Goal: Task Accomplishment & Management: Manage account settings

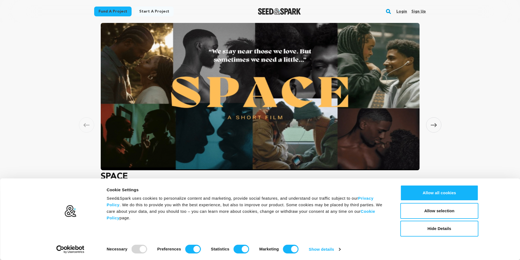
scroll to position [382, 0]
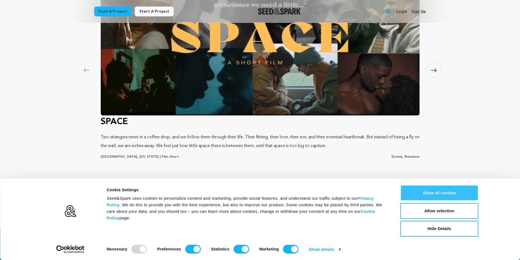
drag, startPoint x: 428, startPoint y: 190, endPoint x: 424, endPoint y: 189, distance: 4.0
click at [428, 190] on button "Allow all cookies" at bounding box center [440, 193] width 78 height 16
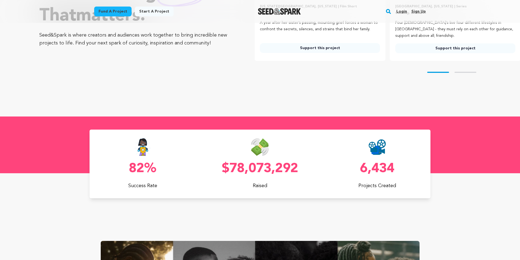
scroll to position [0, 0]
click at [416, 13] on link "Sign up" at bounding box center [418, 11] width 14 height 9
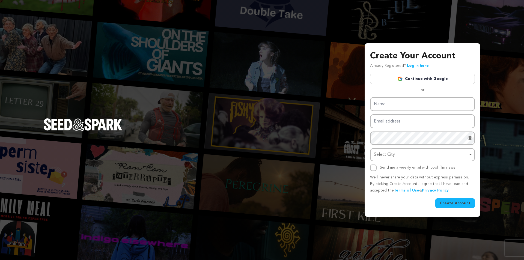
click at [410, 83] on link "Continue with Google" at bounding box center [422, 79] width 105 height 10
click at [412, 79] on link "Continue with Google" at bounding box center [422, 79] width 105 height 10
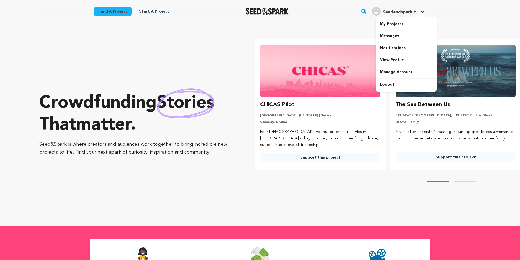
click at [391, 10] on span "Seedandspark t." at bounding box center [400, 12] width 34 height 4
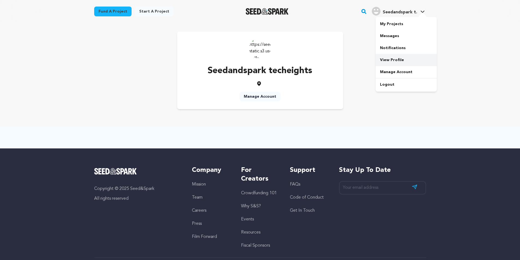
click at [398, 56] on link "View Profile" at bounding box center [406, 60] width 61 height 12
click at [395, 59] on link "View Profile" at bounding box center [406, 60] width 61 height 12
click at [389, 60] on link "View Profile" at bounding box center [406, 60] width 61 height 12
click at [255, 93] on link "Manage Account" at bounding box center [259, 97] width 41 height 10
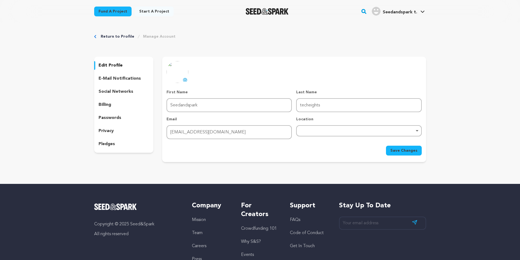
click at [184, 80] on icon at bounding box center [185, 80] width 4 height 4
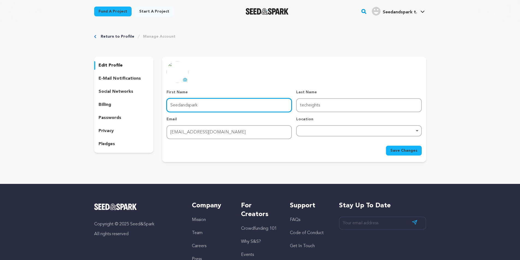
click at [211, 103] on input "Seedandspark" at bounding box center [229, 105] width 125 height 14
drag, startPoint x: 209, startPoint y: 106, endPoint x: 132, endPoint y: 105, distance: 77.0
click at [132, 105] on div "edit profile e-mail notifications social networks billing passwords privacy ple…" at bounding box center [260, 109] width 332 height 105
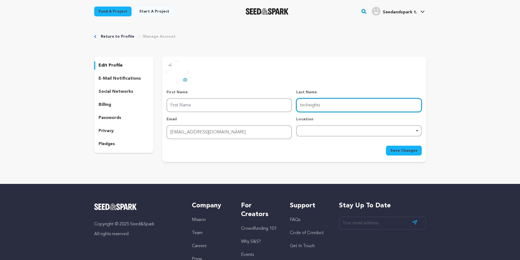
drag, startPoint x: 332, startPoint y: 106, endPoint x: 255, endPoint y: 105, distance: 77.0
click at [255, 105] on div "First Name First Name Last Name Last Name techeights Email Email [EMAIL_ADDRESS…" at bounding box center [294, 115] width 255 height 50
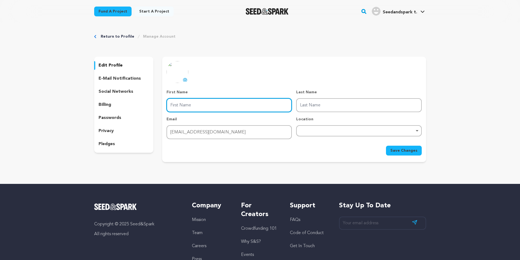
click at [183, 104] on input "First Name" at bounding box center [229, 105] width 125 height 14
type input "Tech"
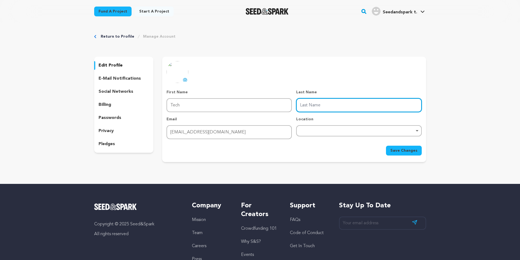
click at [315, 102] on input "Last Name" at bounding box center [358, 105] width 125 height 14
type input "eight"
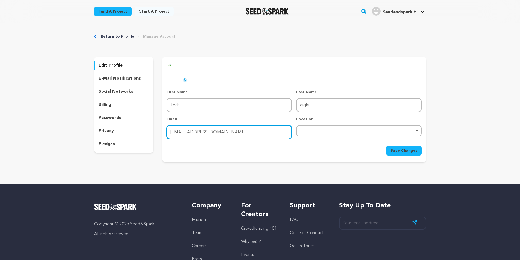
click at [232, 137] on input "techeights061@gmail.com" at bounding box center [229, 132] width 125 height 14
click at [318, 132] on div "Remove item" at bounding box center [359, 131] width 120 height 2
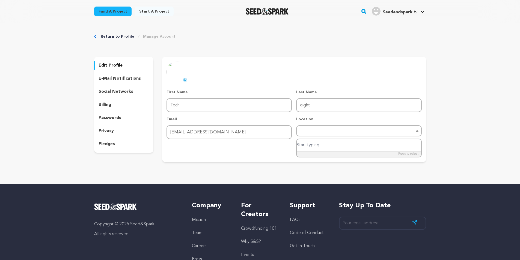
click at [314, 147] on input "search" at bounding box center [359, 145] width 124 height 12
click at [311, 132] on div "Remove item" at bounding box center [359, 131] width 120 height 2
click at [316, 123] on div "Location Remove item" at bounding box center [358, 128] width 125 height 23
click at [316, 132] on div "Remove item" at bounding box center [359, 131] width 120 height 2
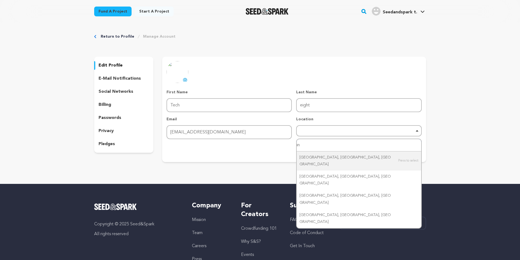
type input "i"
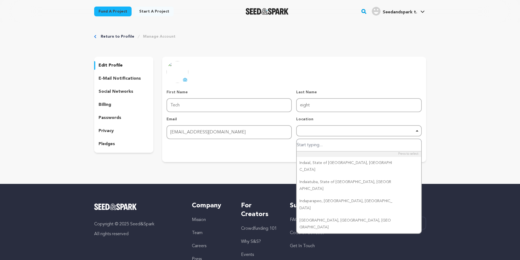
type input "o"
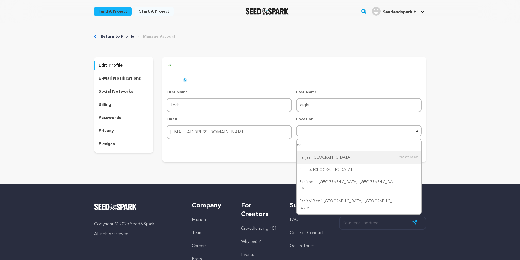
type input "p"
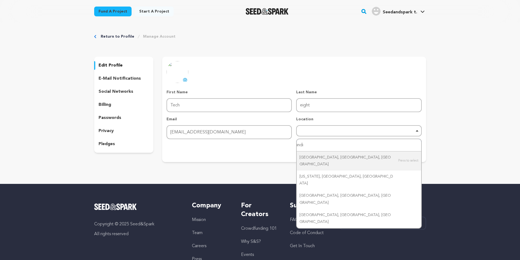
type input "india"
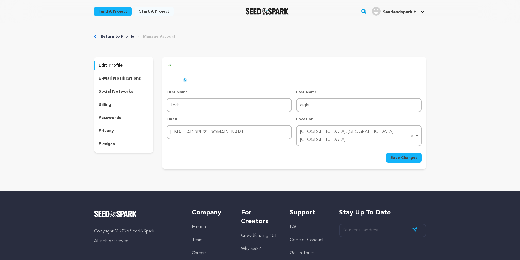
click at [349, 135] on div "Indianapolis, IN, USA Remove item" at bounding box center [357, 136] width 114 height 16
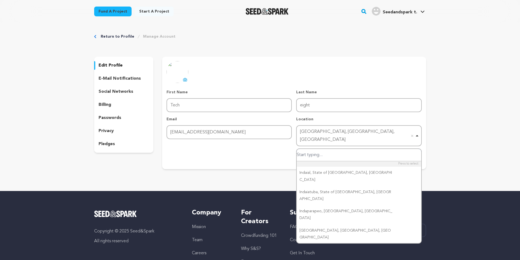
click at [338, 149] on input "search" at bounding box center [359, 155] width 124 height 12
drag, startPoint x: 349, startPoint y: 131, endPoint x: 355, endPoint y: 132, distance: 6.4
click at [277, 129] on div "First Name First Name Tech Last Name Last Name eight Email Email techeights061@…" at bounding box center [294, 118] width 255 height 57
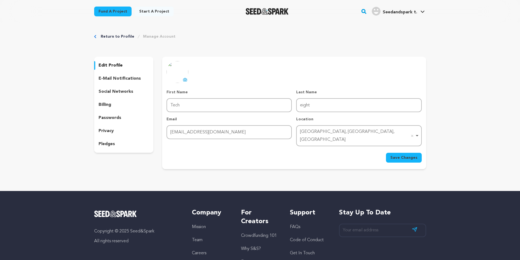
click at [360, 132] on div "Indianapolis, IN, USA Remove item" at bounding box center [357, 136] width 114 height 16
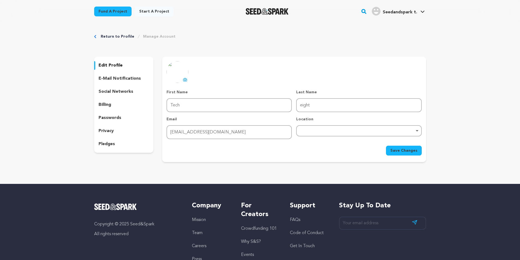
drag, startPoint x: 478, startPoint y: 147, endPoint x: 422, endPoint y: 147, distance: 55.7
click at [476, 147] on div "Return to Profile Manage Account edit profile e-mail notifications social netwo…" at bounding box center [260, 99] width 520 height 152
click at [414, 154] on button "Save Changes" at bounding box center [404, 151] width 36 height 10
click at [105, 91] on p "social networks" at bounding box center [116, 91] width 35 height 7
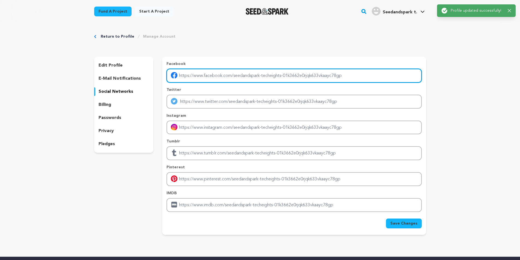
click at [224, 77] on input "Enter facebook profile link" at bounding box center [294, 76] width 255 height 14
type input "https://www.facebook.com/TecheightSolutions"
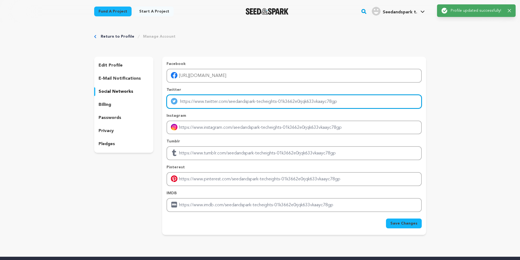
click at [229, 97] on input "Enter twitter profile link" at bounding box center [294, 102] width 255 height 14
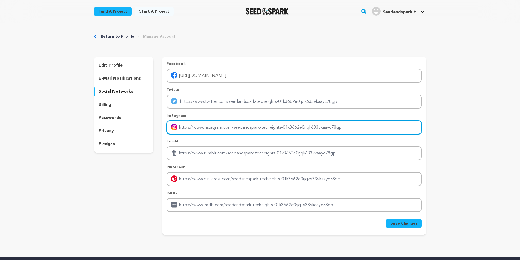
click at [214, 131] on input "Enter instagram handle link" at bounding box center [294, 128] width 255 height 14
type input "https://www.instagram.com/techeights/"
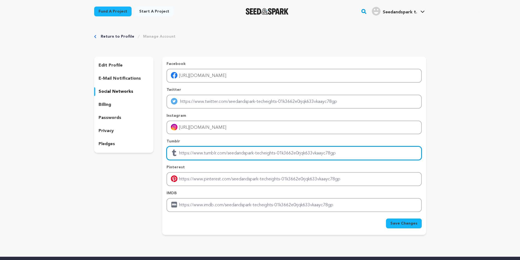
click at [210, 157] on input "Enter tubmlr profile link" at bounding box center [294, 153] width 255 height 14
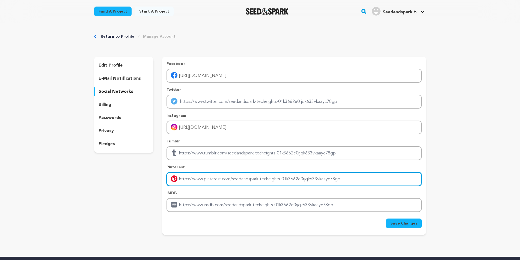
click at [207, 177] on input "Enter pinterest profile link" at bounding box center [294, 179] width 255 height 14
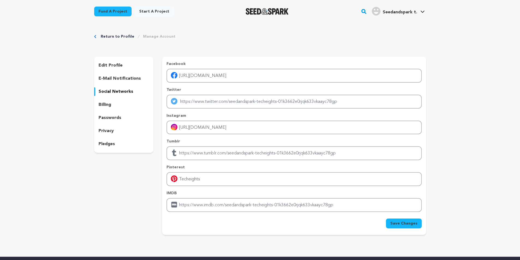
drag, startPoint x: 400, startPoint y: 222, endPoint x: 397, endPoint y: 223, distance: 2.7
click at [397, 223] on span "Save Changes" at bounding box center [403, 223] width 27 height 5
type input "https://Techeights"
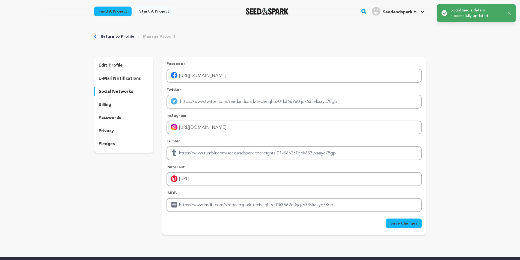
click at [112, 66] on p "edit profile" at bounding box center [111, 65] width 24 height 7
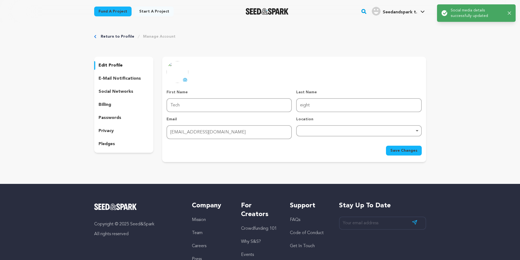
click at [149, 36] on link "Manage Account" at bounding box center [159, 36] width 32 height 5
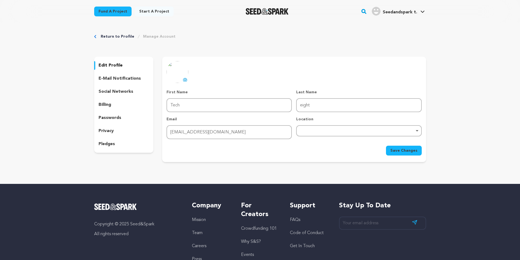
click at [113, 35] on link "Return to Profile" at bounding box center [118, 36] width 34 height 5
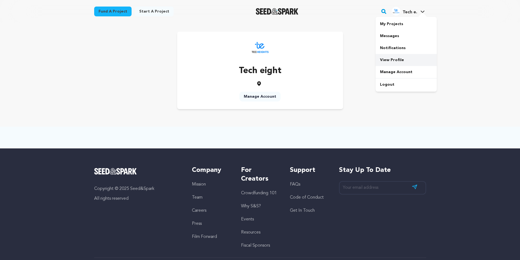
click at [390, 62] on link "View Profile" at bounding box center [406, 60] width 61 height 12
click at [409, 16] on span "Tech e. Tech e." at bounding box center [408, 11] width 35 height 11
click at [410, 16] on span "Tech e. Tech e." at bounding box center [408, 11] width 35 height 11
click at [416, 8] on div "Tech e." at bounding box center [404, 11] width 25 height 9
click at [266, 102] on div "Manage Account" at bounding box center [259, 98] width 41 height 12
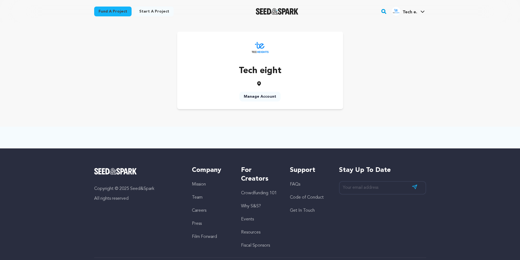
click at [265, 98] on link "Manage Account" at bounding box center [259, 97] width 41 height 10
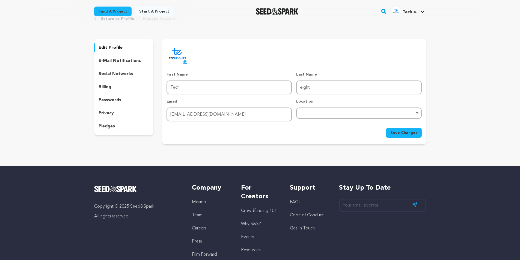
scroll to position [27, 0]
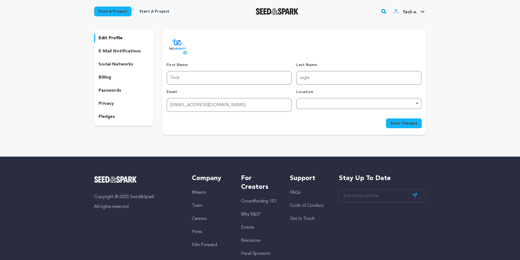
click at [115, 64] on p "social networks" at bounding box center [116, 64] width 35 height 7
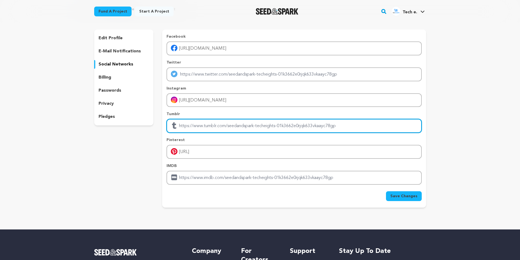
click at [283, 128] on input "Enter tubmlr profile link" at bounding box center [294, 126] width 255 height 14
drag, startPoint x: 343, startPoint y: 127, endPoint x: 217, endPoint y: 121, distance: 126.0
click at [222, 121] on input "Enter tubmlr profile link" at bounding box center [294, 126] width 255 height 14
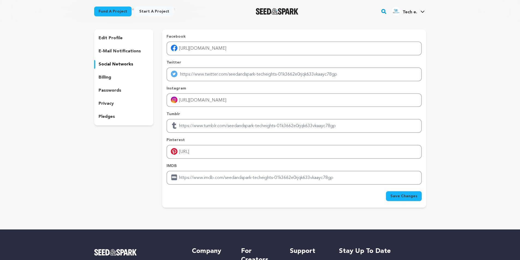
click at [122, 103] on div "privacy" at bounding box center [124, 103] width 60 height 9
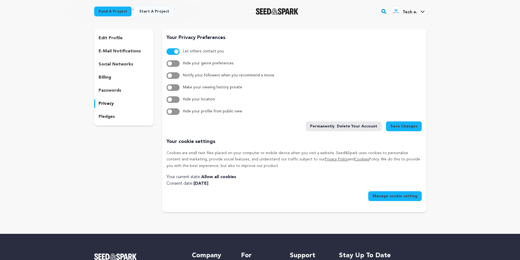
click at [99, 115] on p "pledges" at bounding box center [107, 117] width 16 height 7
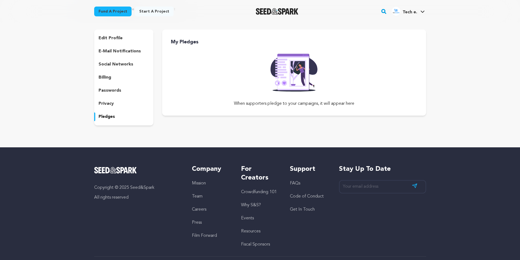
click at [115, 63] on p "social networks" at bounding box center [116, 64] width 35 height 7
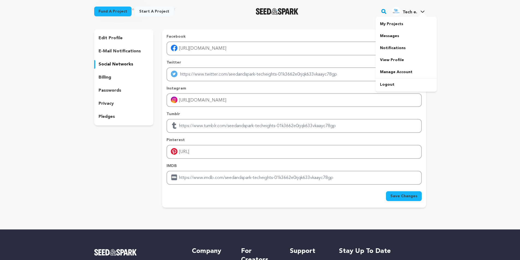
click at [412, 10] on span "Tech e." at bounding box center [410, 12] width 14 height 4
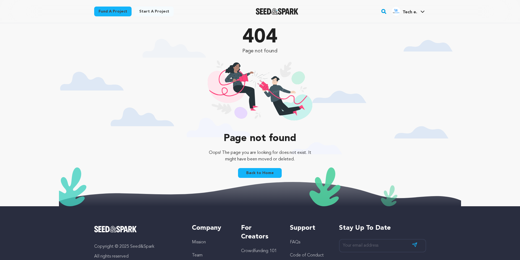
click at [413, 13] on span "Tech e." at bounding box center [410, 12] width 14 height 4
